Goal: Information Seeking & Learning: Find specific page/section

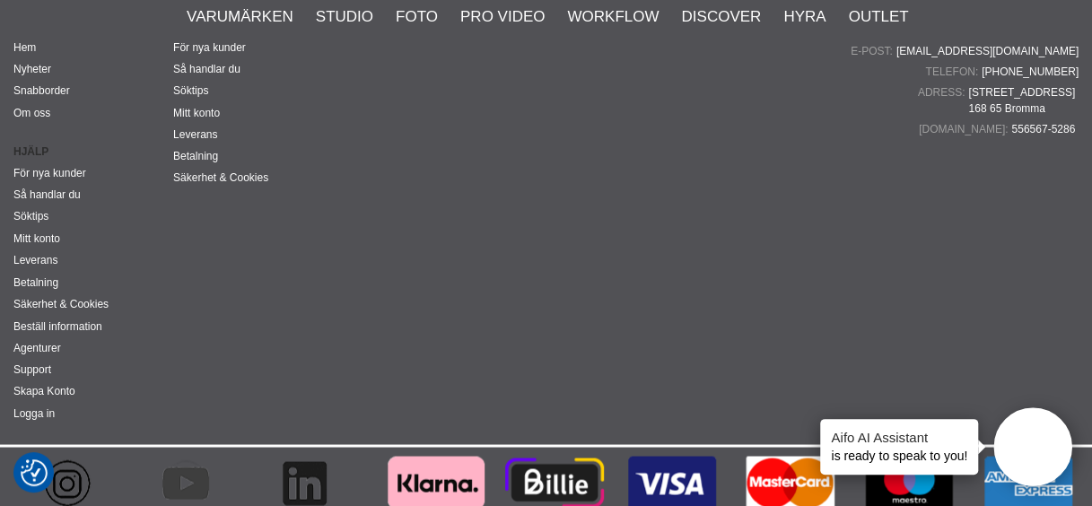
scroll to position [4667, 0]
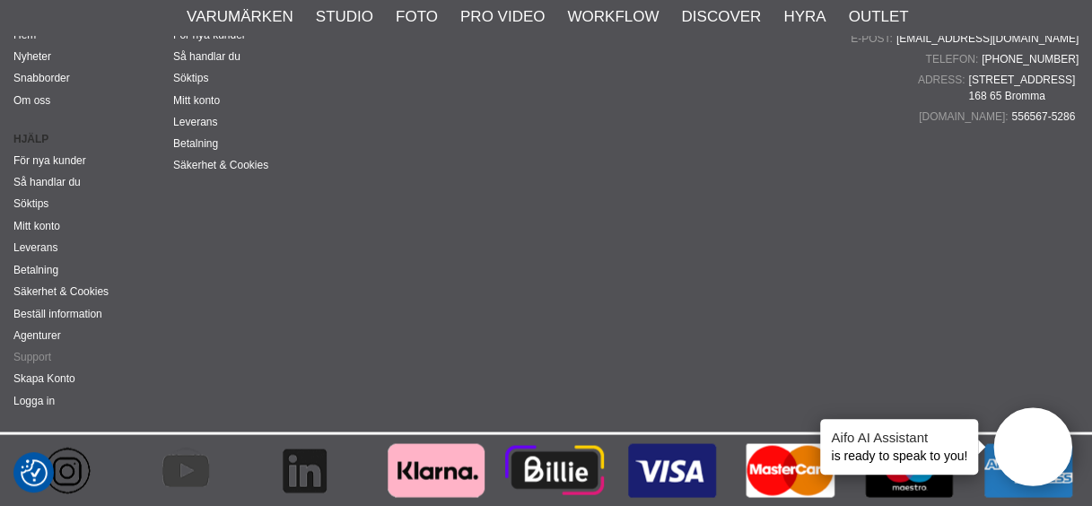
click at [31, 354] on link "Support" at bounding box center [32, 356] width 38 height 13
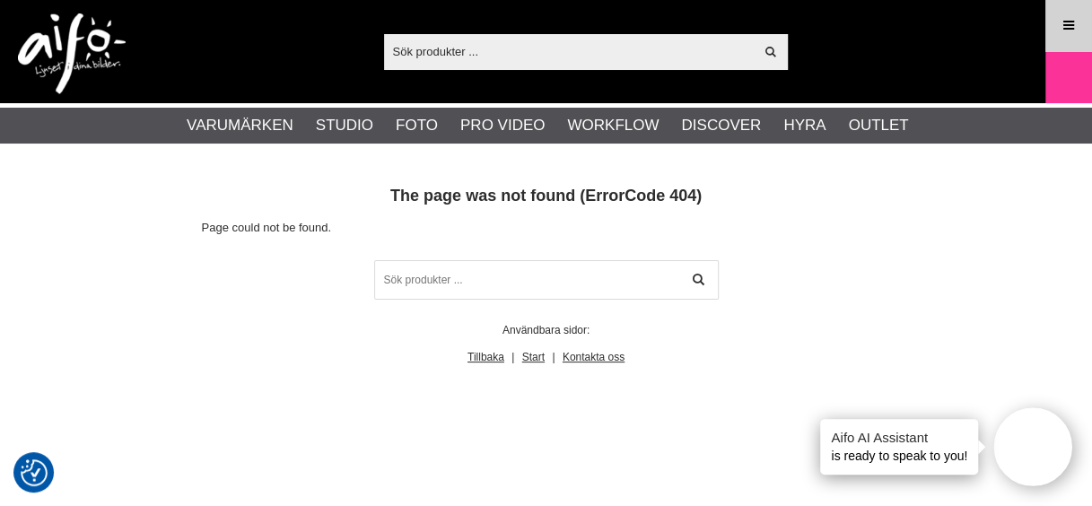
click at [1070, 32] on icon at bounding box center [1069, 26] width 16 height 20
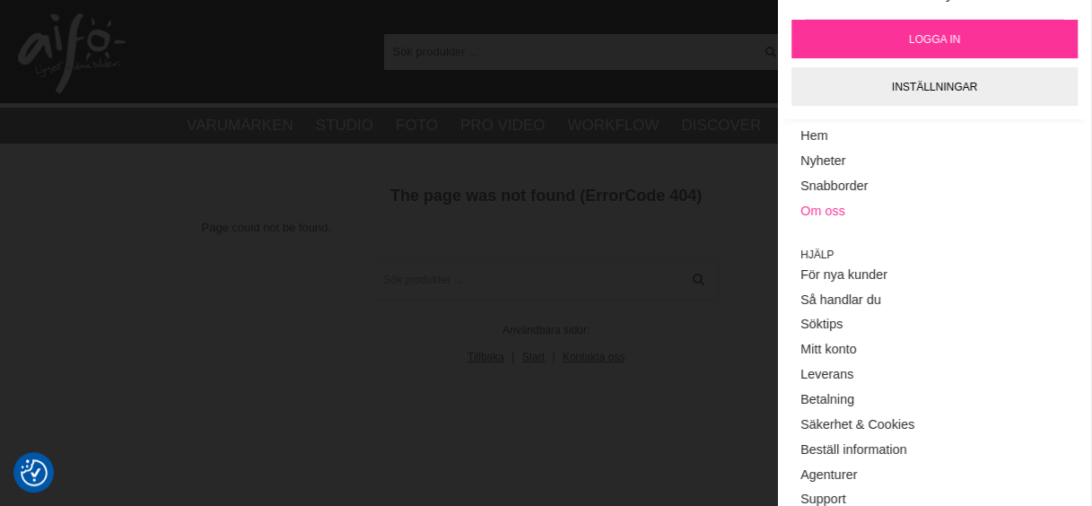
scroll to position [70, 0]
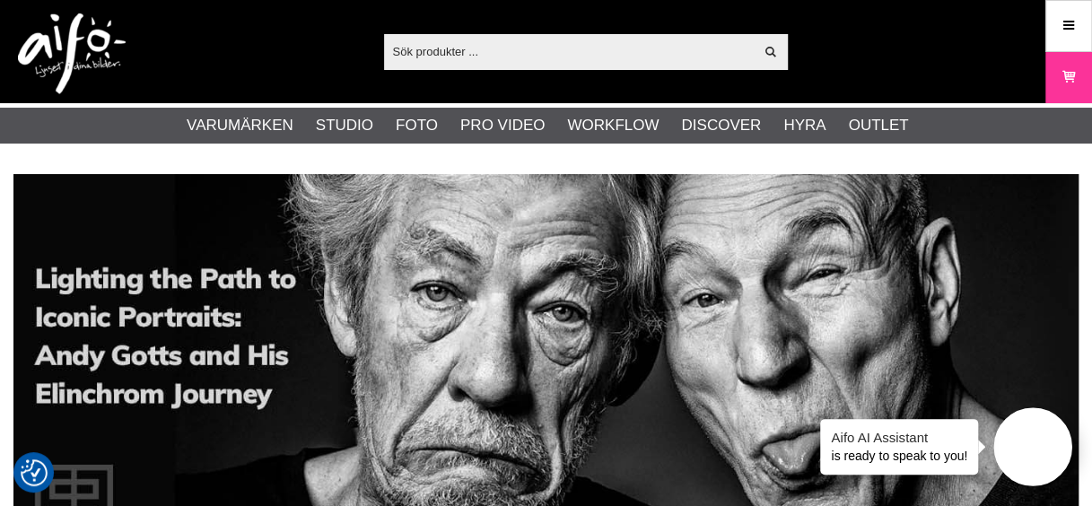
click at [531, 42] on input "text" at bounding box center [569, 51] width 371 height 27
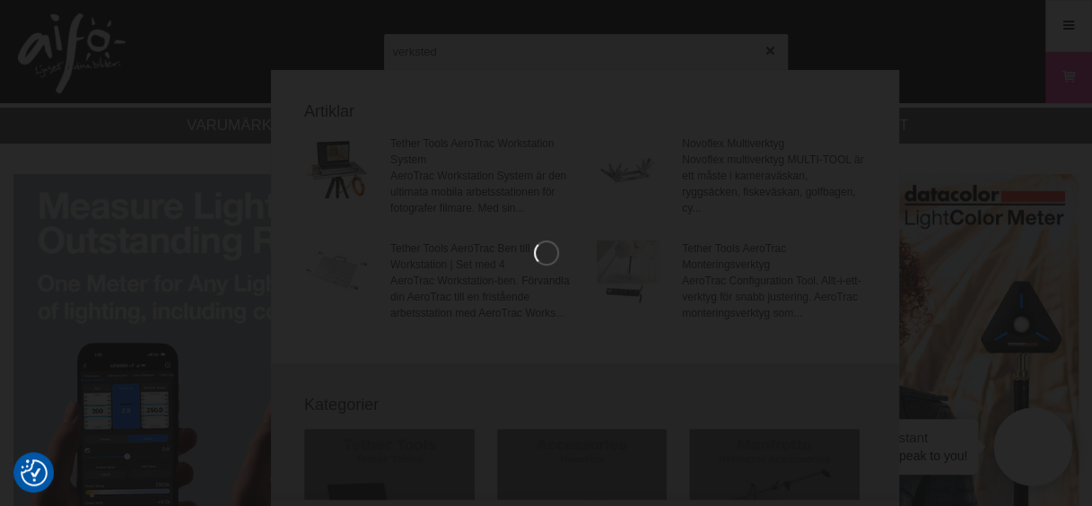
type input "verksted"
click at [534, 51] on div at bounding box center [546, 253] width 1092 height 506
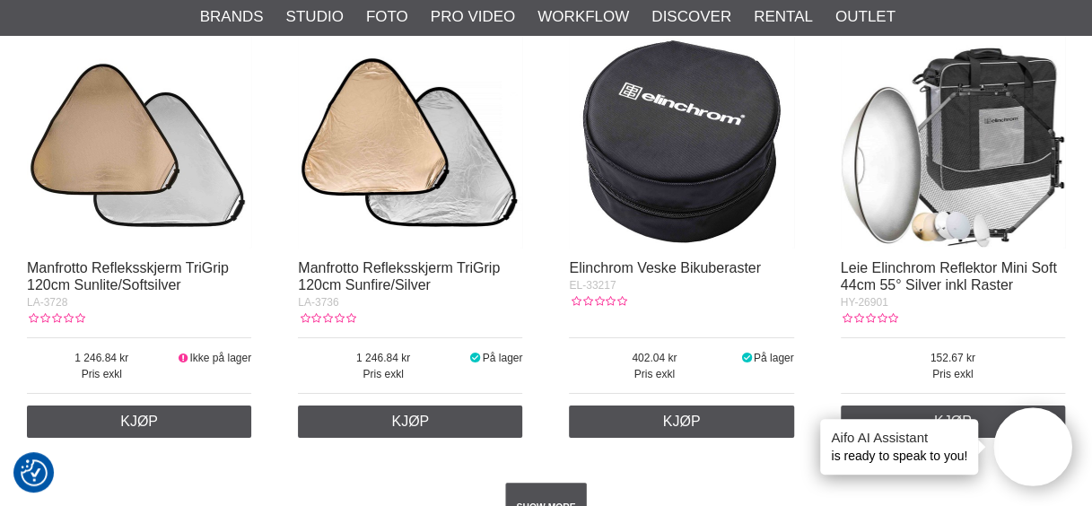
scroll to position [2782, 0]
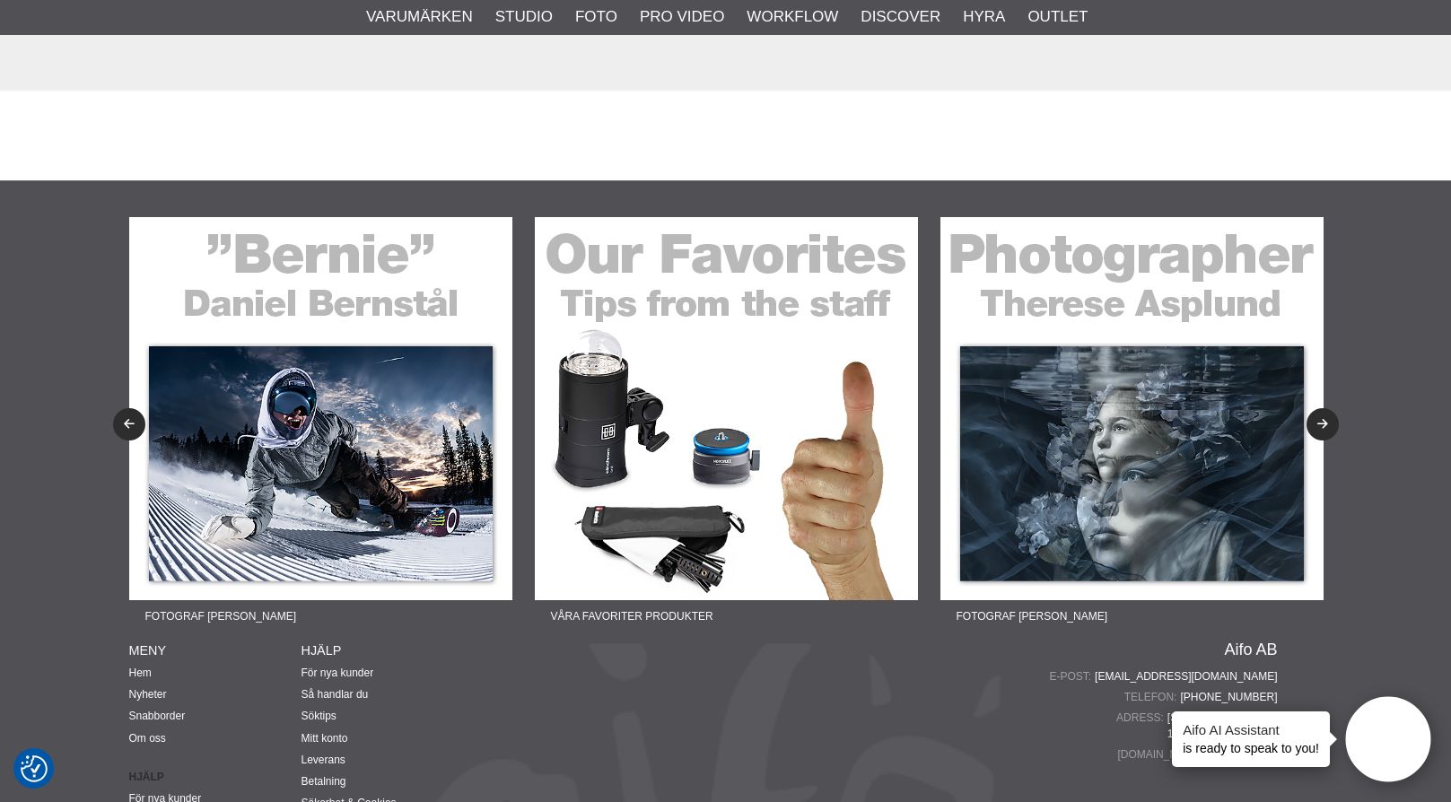
scroll to position [4128, 0]
